Goal: Task Accomplishment & Management: Use online tool/utility

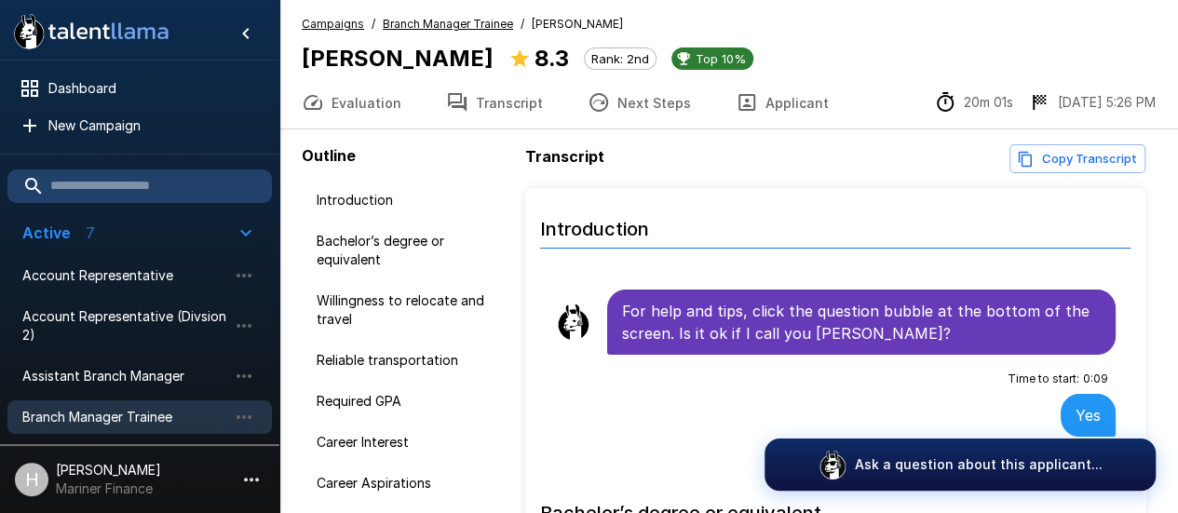
click at [138, 418] on span "Branch Manager Trainee" at bounding box center [124, 417] width 205 height 19
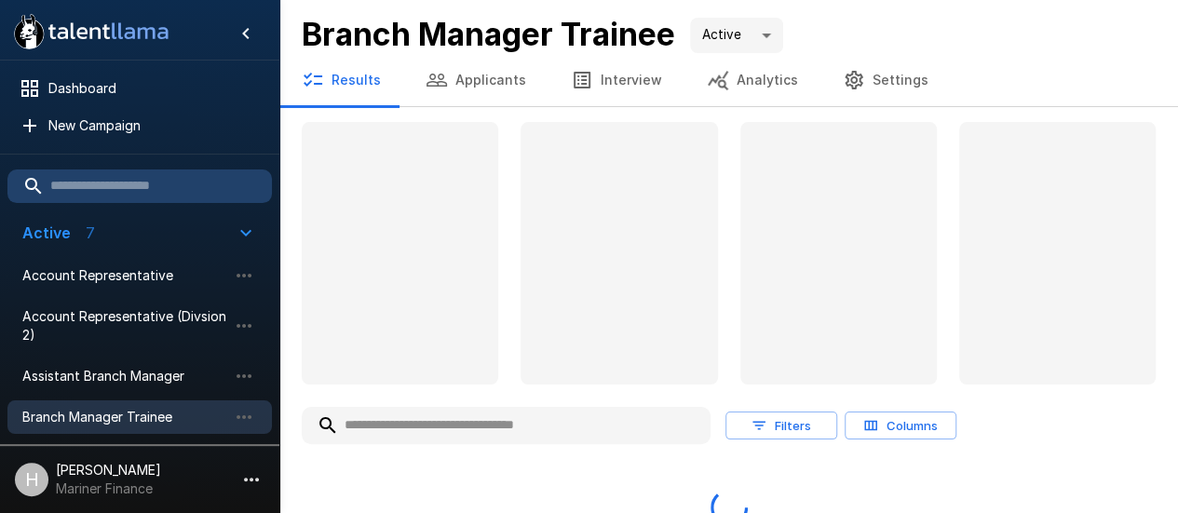
click at [480, 83] on button "Applicants" at bounding box center [475, 80] width 145 height 52
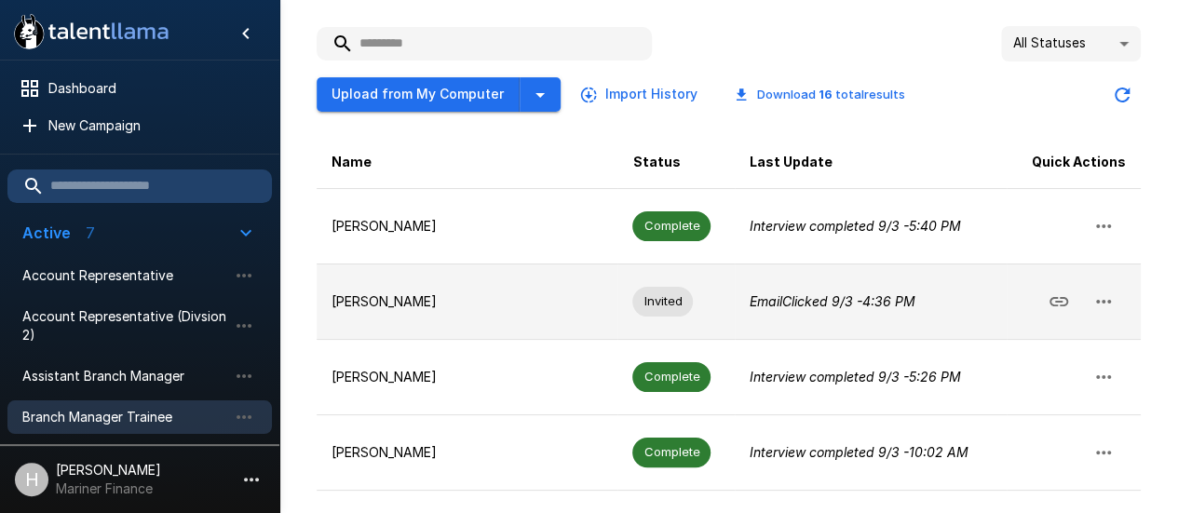
scroll to position [93, 0]
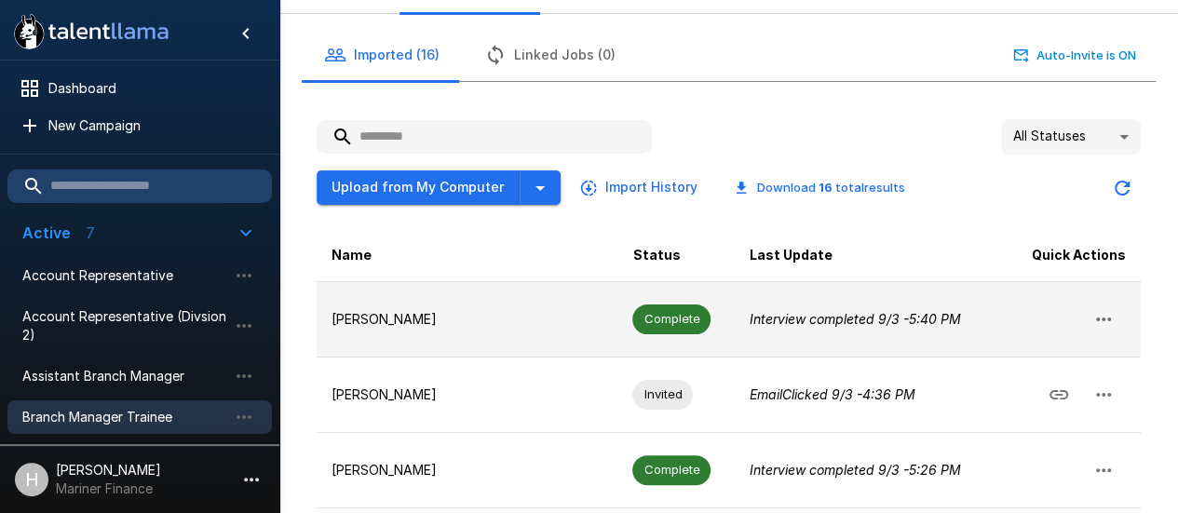
click at [452, 310] on p "[PERSON_NAME]" at bounding box center [466, 319] width 271 height 19
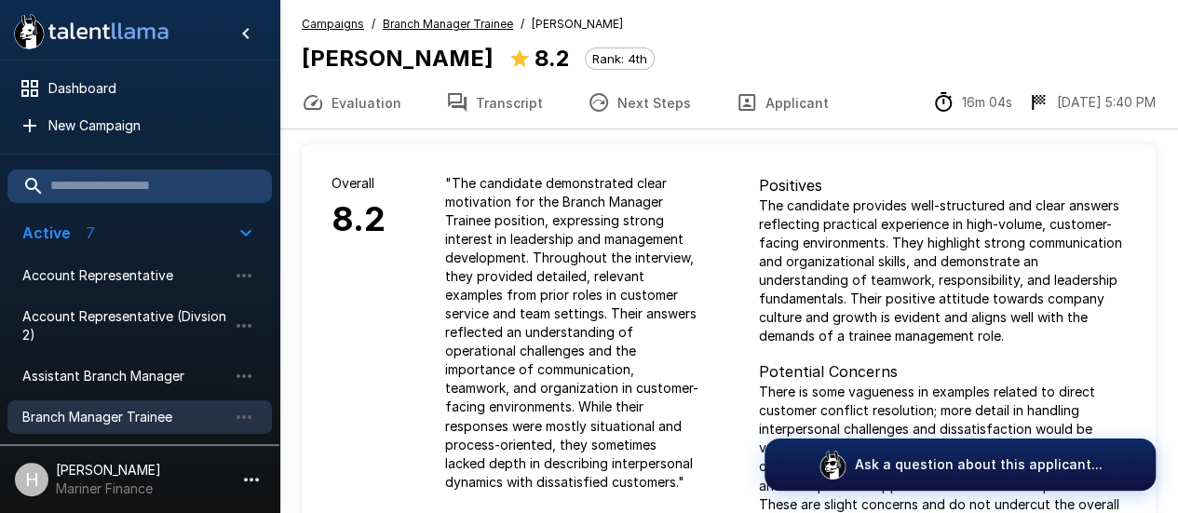
click at [525, 104] on button "Transcript" at bounding box center [495, 102] width 142 height 52
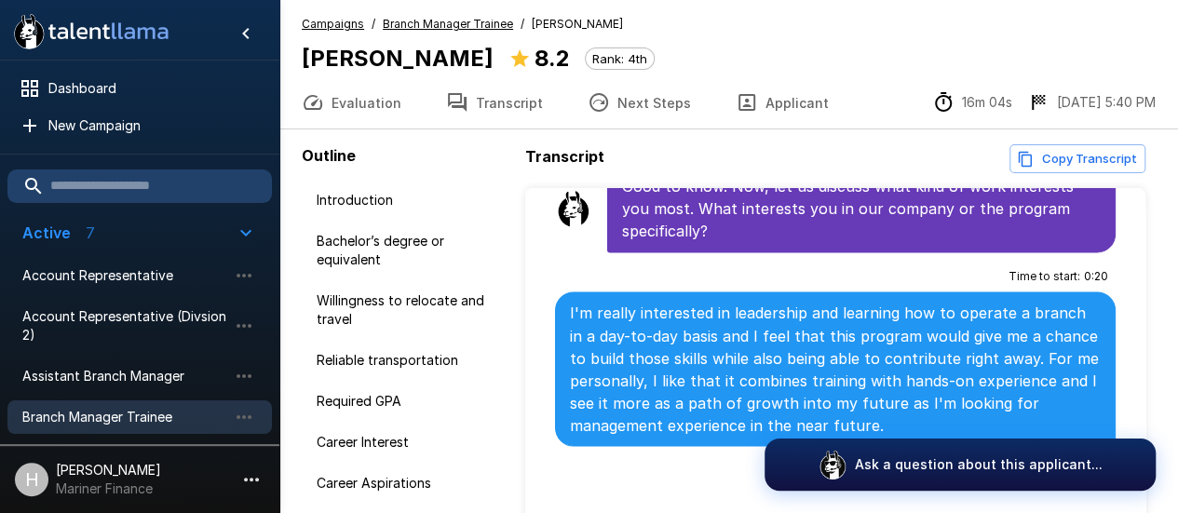
scroll to position [1676, 0]
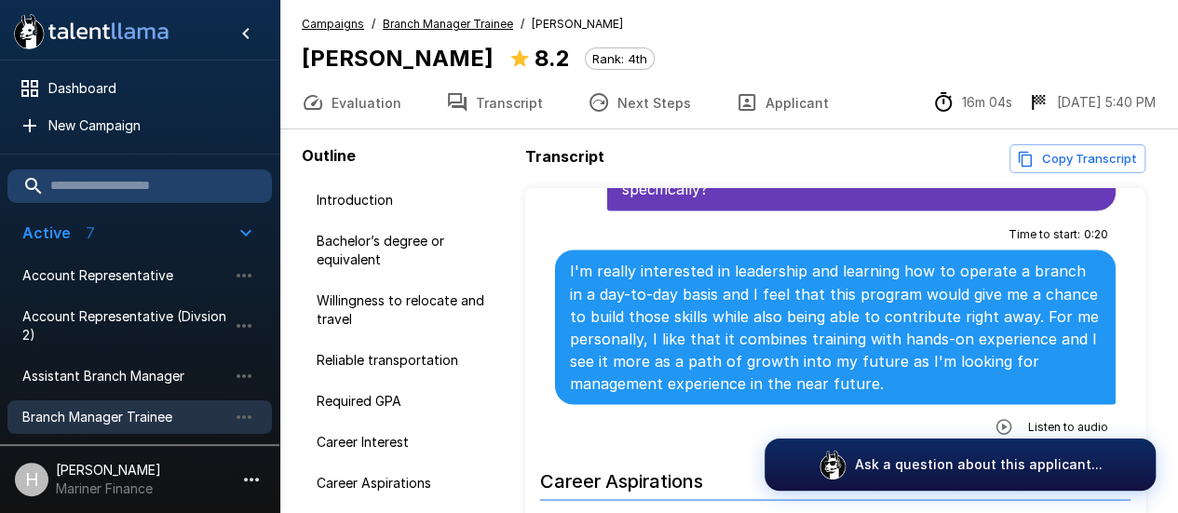
click at [996, 419] on icon "button" at bounding box center [1004, 427] width 16 height 16
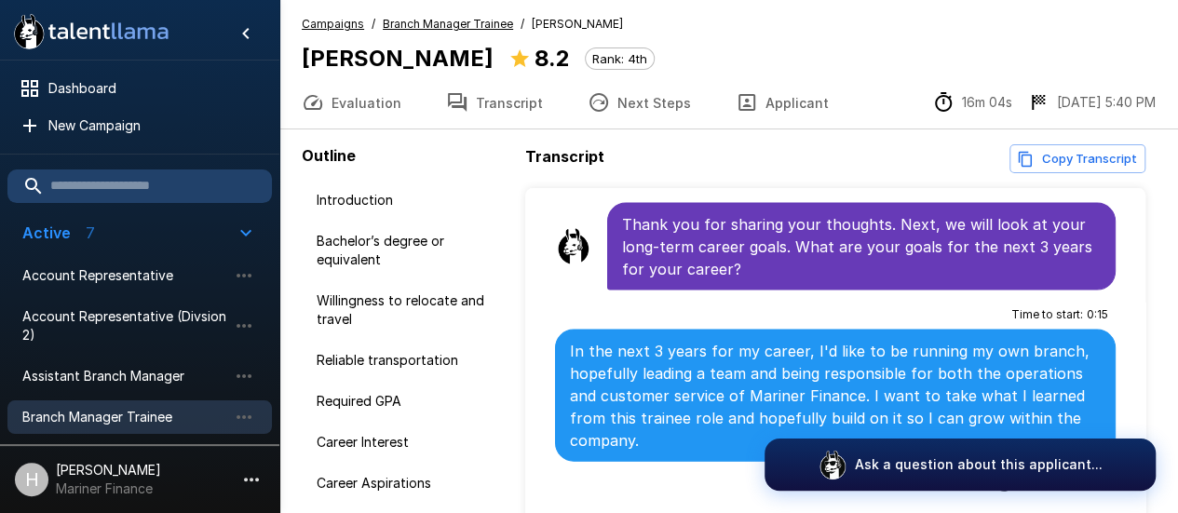
scroll to position [2107, 0]
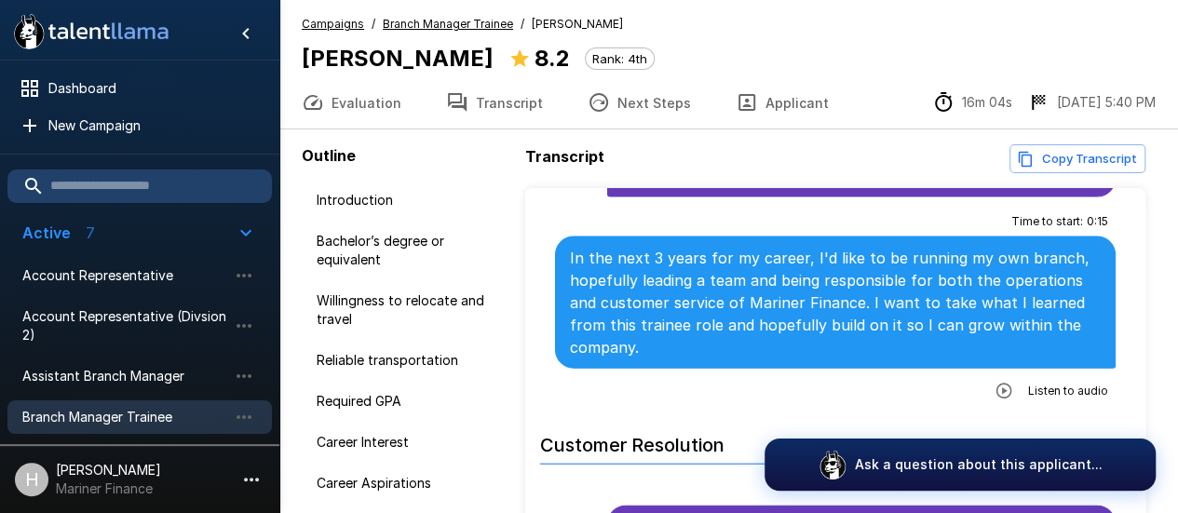
click at [998, 384] on icon "button" at bounding box center [1004, 392] width 16 height 16
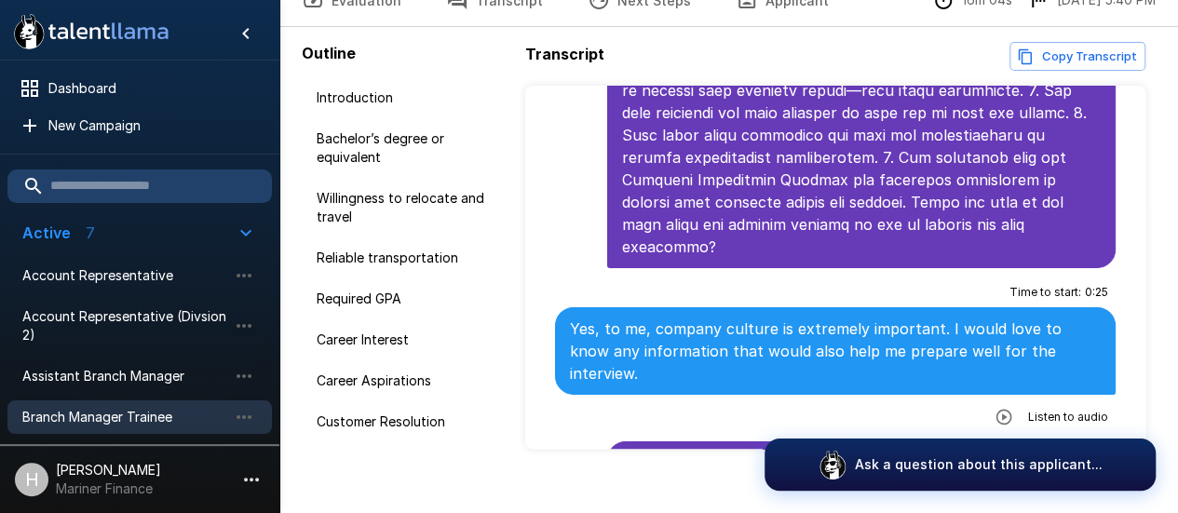
scroll to position [127, 0]
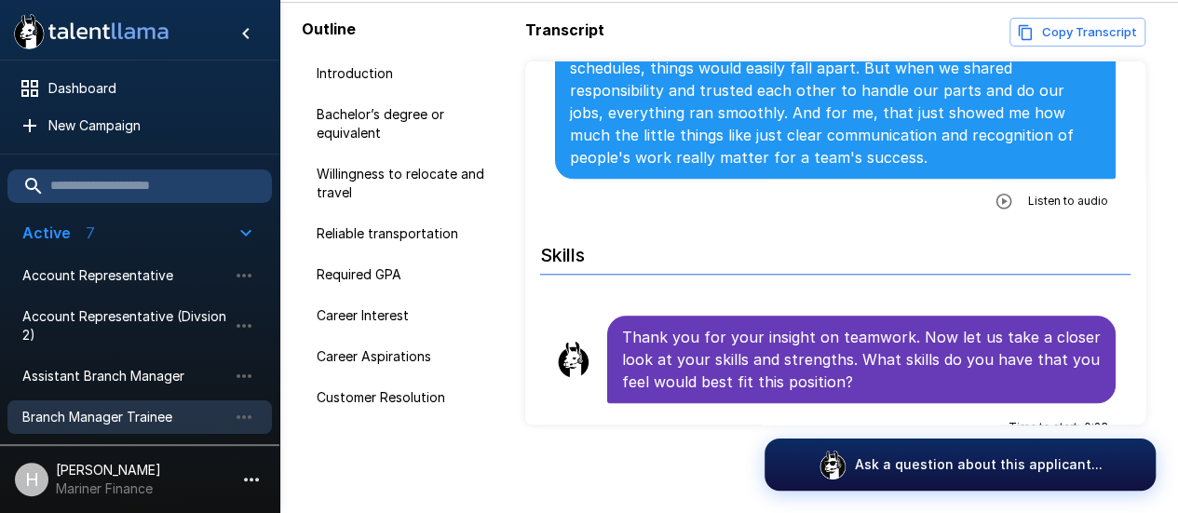
scroll to position [4270, 0]
